Goal: Communication & Community: Answer question/provide support

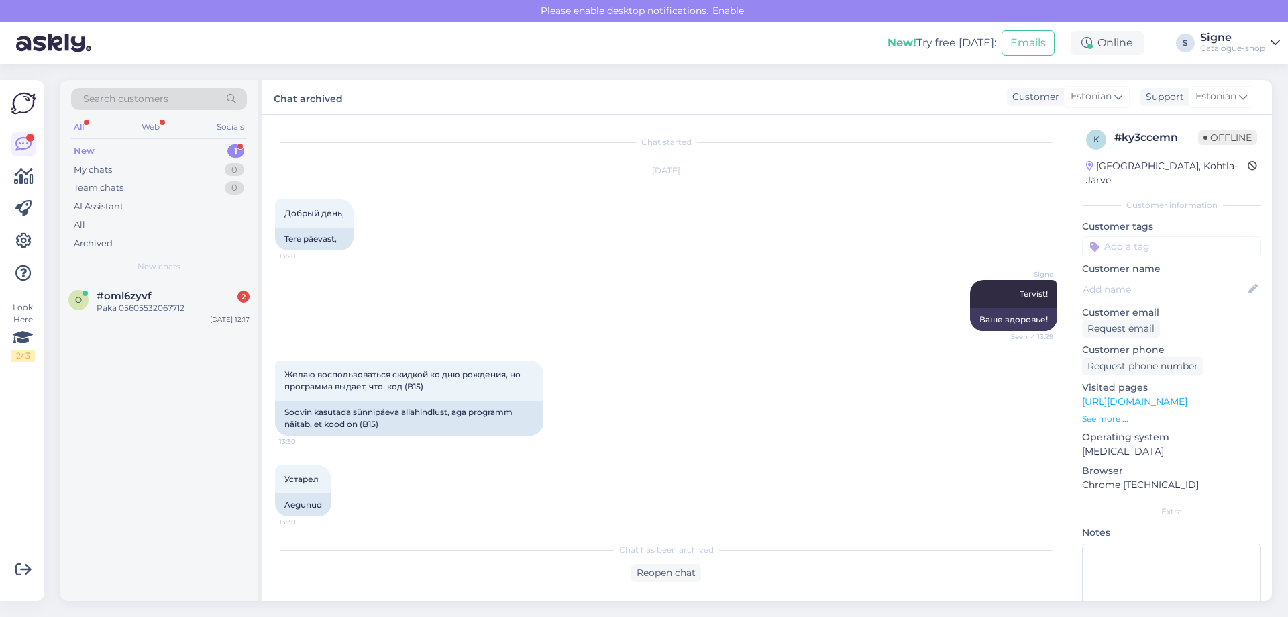
scroll to position [1354, 0]
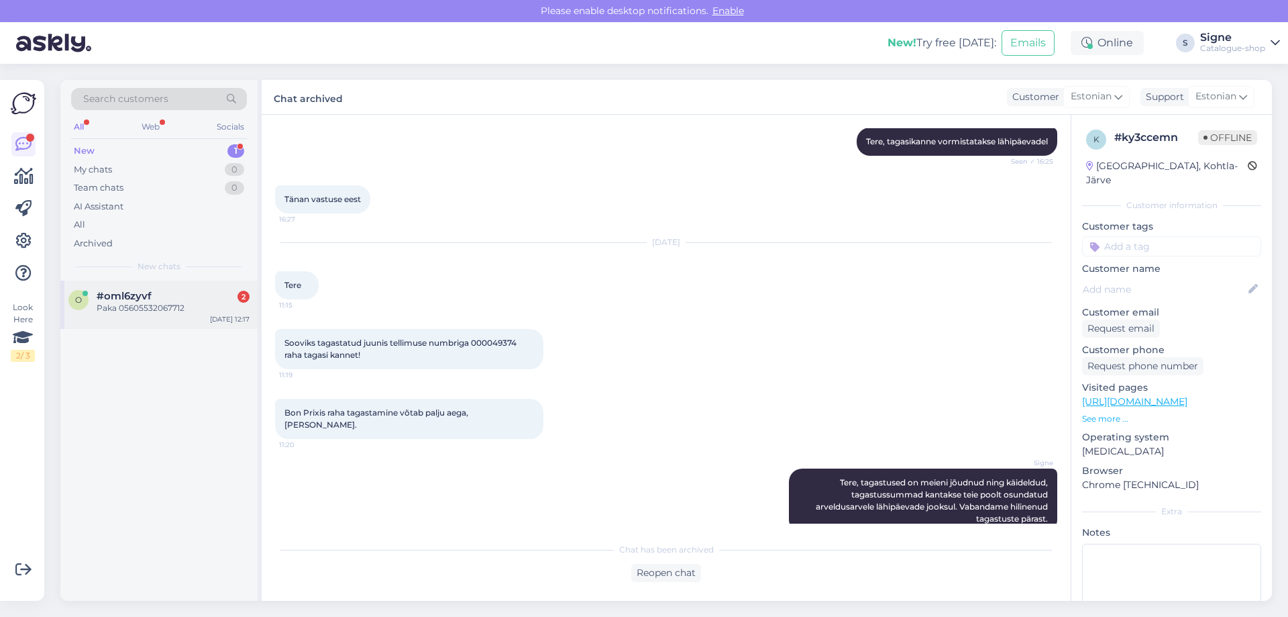
click at [117, 296] on span "#oml6zyvf" at bounding box center [124, 296] width 55 height 12
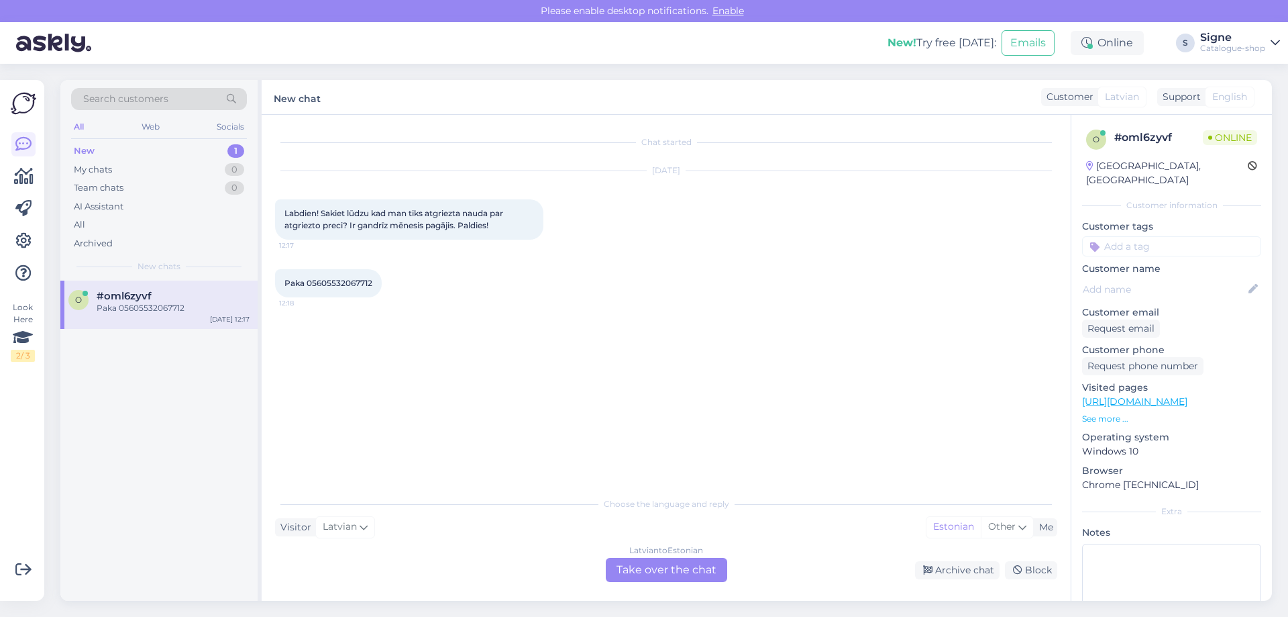
click at [662, 568] on div "[DEMOGRAPHIC_DATA] to Estonian Take over the chat" at bounding box center [666, 570] width 121 height 24
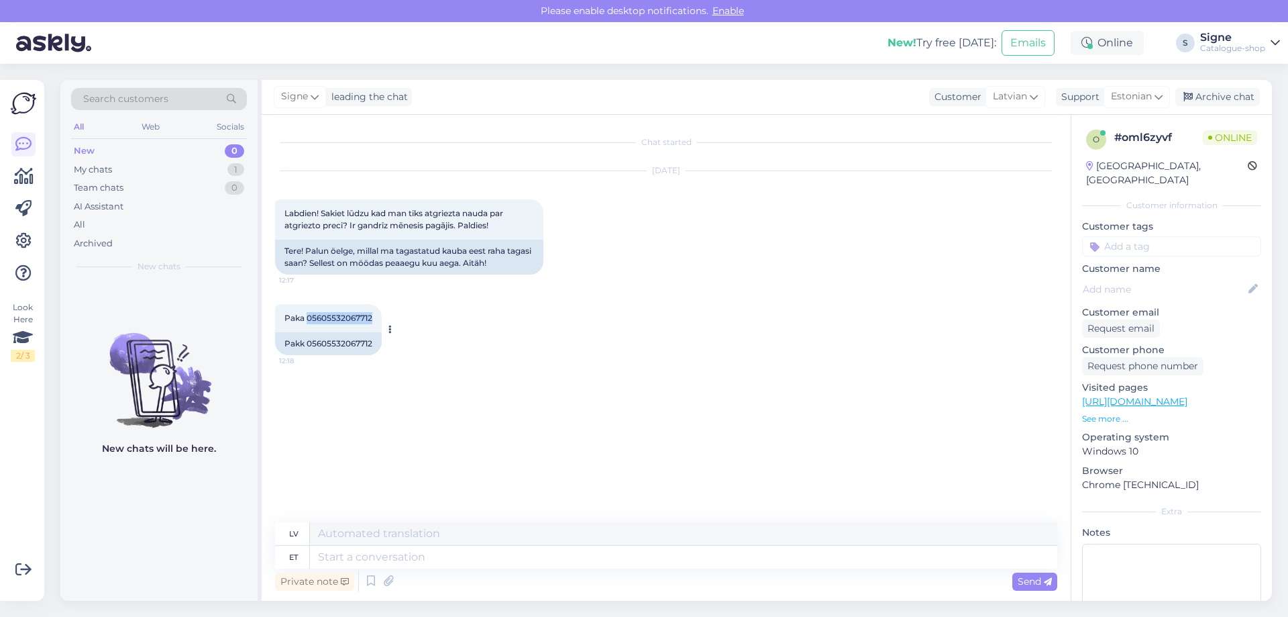
drag, startPoint x: 307, startPoint y: 321, endPoint x: 374, endPoint y: 317, distance: 66.6
click at [374, 317] on div "Paka 05605532067712 12:18" at bounding box center [328, 318] width 107 height 28
copy span "05605532067712"
click at [339, 558] on textarea at bounding box center [684, 557] width 748 height 23
type textarea "Tere,"
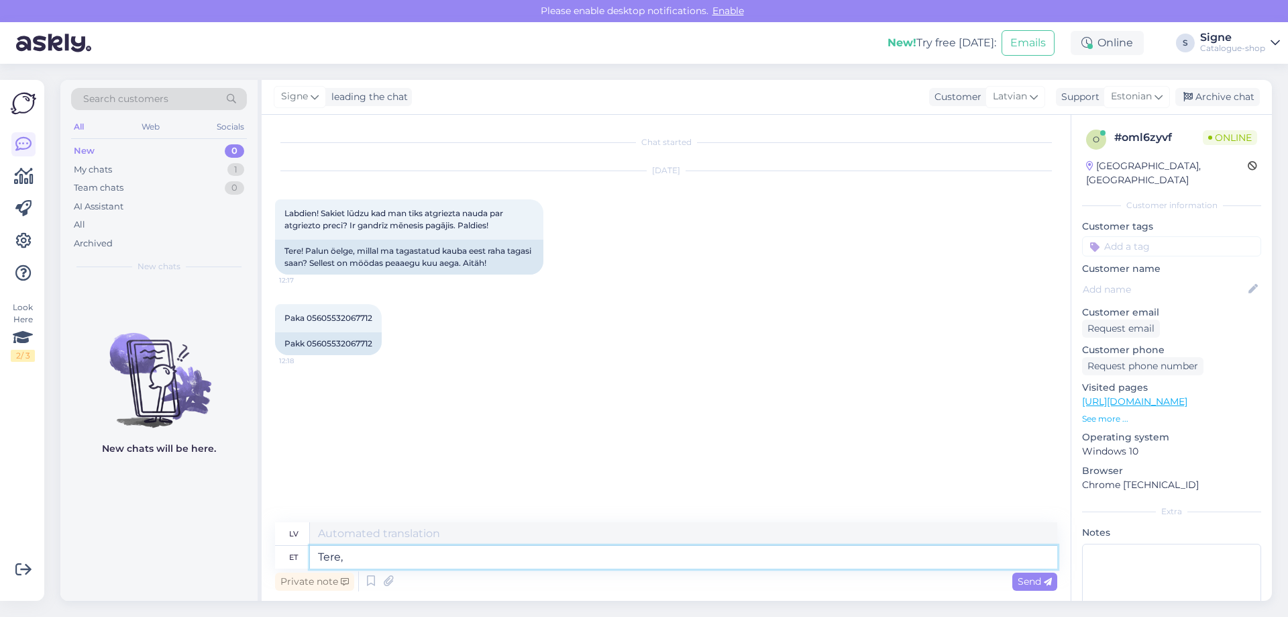
type textarea "Sveiki,"
type textarea "Tere, tagastus o"
type textarea "Sveiki, atgriezieties"
type textarea "Tere, tagastus on k"
type textarea "Sveiki, atgriešanās ir"
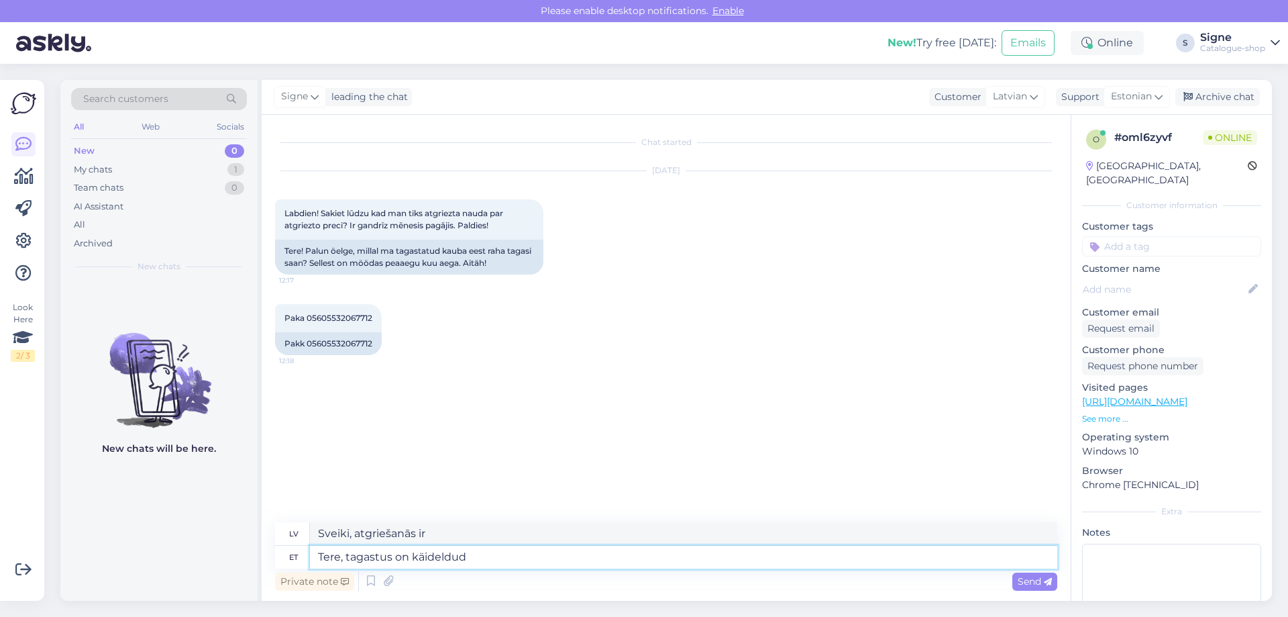
type textarea "Tere, tagastus on käideldud j"
type textarea "Sveiki, atgriešana ir apstrādāta."
type textarea "Tere, tagastus on käideldud ja"
type textarea "Sveiki, atgriešana ir apstrādāta un"
type textarea "Tere, tagastus on käideldud ja vormistatud, ta"
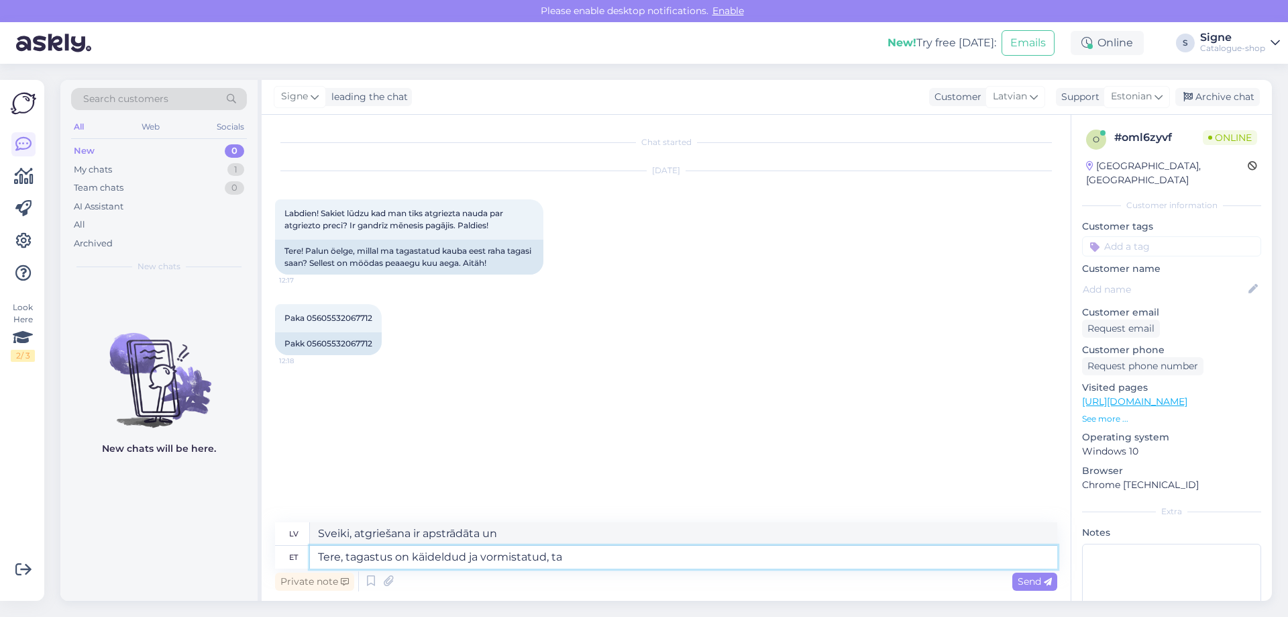
type textarea "Sveiki, atgriešana ir apstrādāta un noformēta."
type textarea "Tere, tagastus on käideldud ja vormistatud, tagastussumma kan"
type textarea "Sveiki, atgriešana ir apstrādāta un apstrādāta, atmaksas summa"
type textarea "Tere, tagastus on käideldud ja vormistatud, tagastussumma kantakse t"
type textarea "Sveiki, atgriešana ir apstrādāta un noformēta, atmaksas summa tiks pārskaitīta."
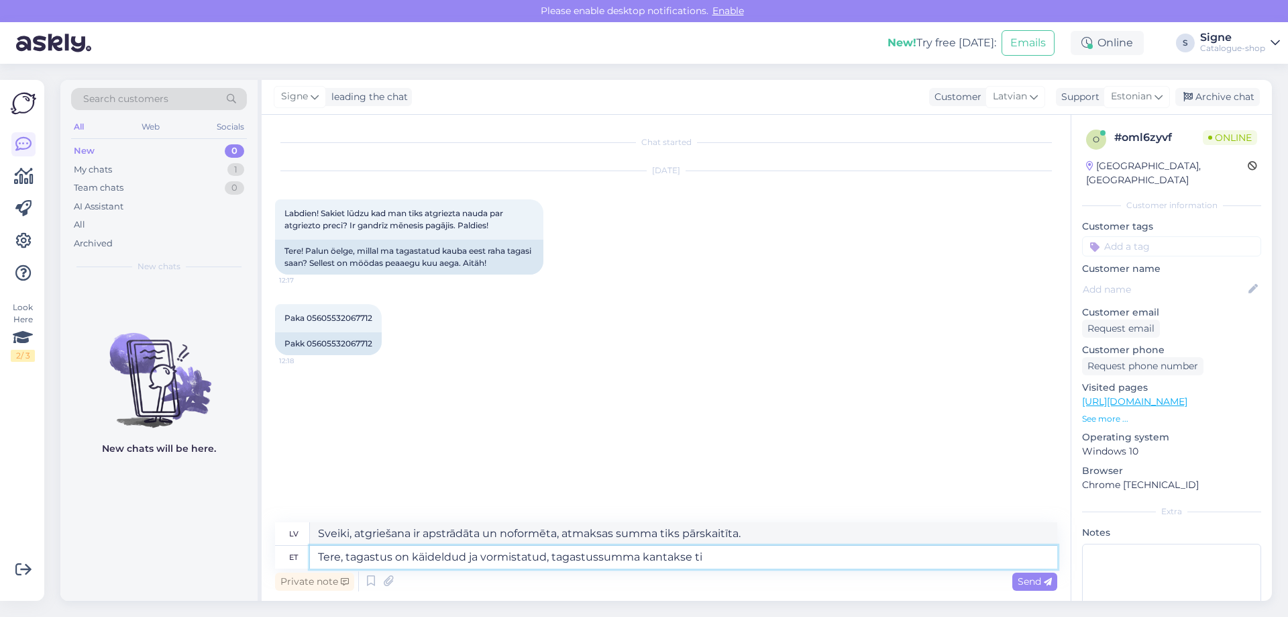
type textarea "Tere, tagastus on käideldud ja vormistatud, tagastussumma kantakse tie"
type textarea "Sveiki, atgriešana ir apstrādāta un noformēta, atmaksas summa tiks pārskaitīta …"
type textarea "Tere, tagastus on käideldud ja vormistatud, tagastussumma kantakse teie poolt o"
type textarea "Sveiki, atgriešana ir apstrādāta un noformēta, atmaksas summu sedzat jūs."
type textarea "Tere, tagastus on käideldud ja vormistatud, tagastussumma kantakse teie poolt o…"
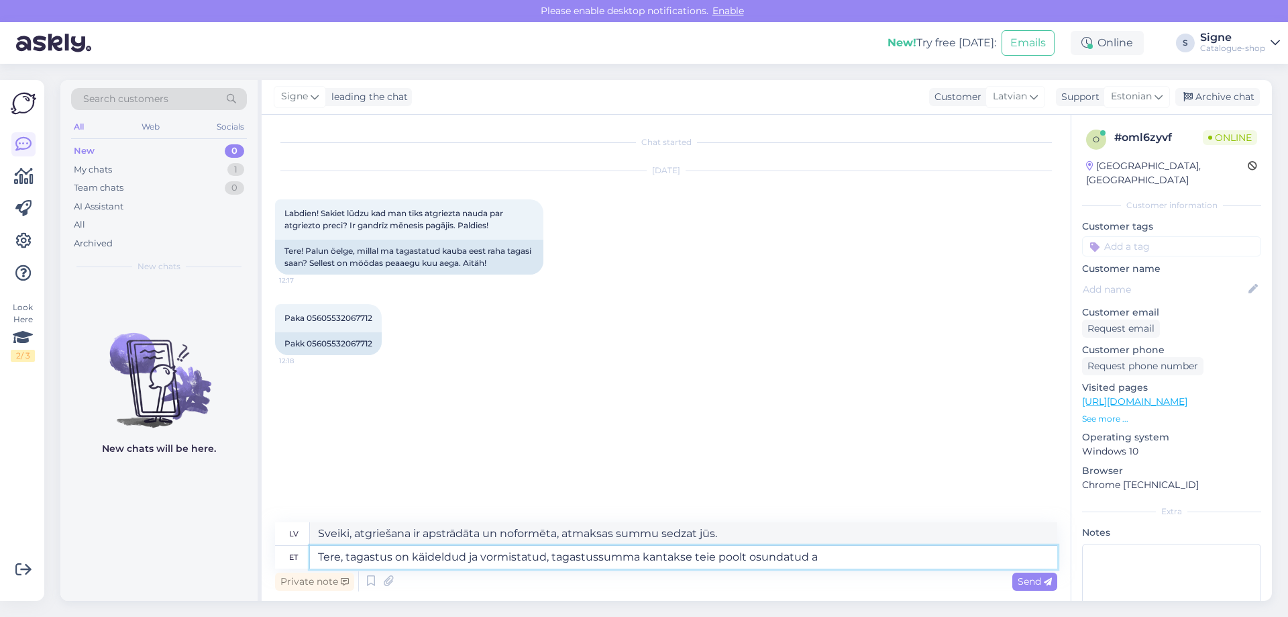
type textarea "Sveiki, atgriešana ir apstrādāta un atmaksas summa tiks pārskaitīta uz jūsu nor…"
type textarea "Tere, tagastus on käideldud ja vormistatud, tagastussumma kantakse teie poolt o…"
type textarea "Sveiki, atgriešana ir apstrādāta un noformēta, atmaksas summa tiks pārskaitīta …"
type textarea "Tere, tagastus on käideldud ja vormistatud, tagastussumma kantakse teie poolt o…"
type textarea "Sveiki, atgriešana ir apstrādāta un noformēta, atmaksas summa tiks pārskaitīta …"
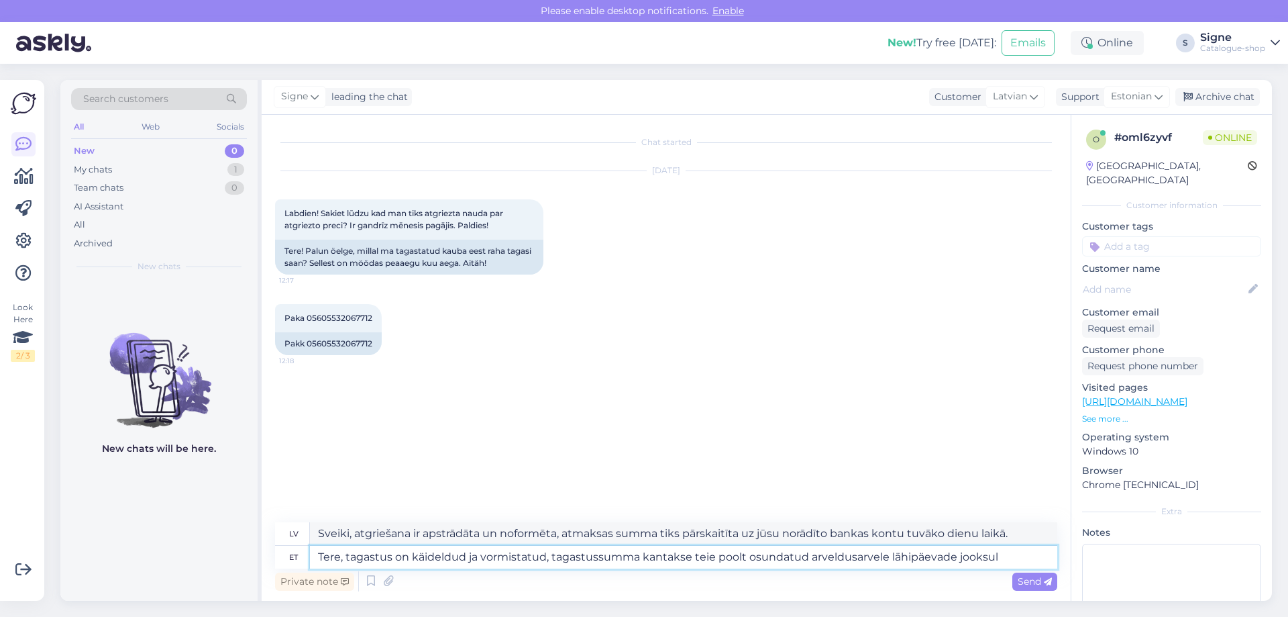
type textarea "Tere, tagastus on käideldud ja vormistatud, tagastussumma kantakse teie poolt o…"
